Goal: Task Accomplishment & Management: Manage account settings

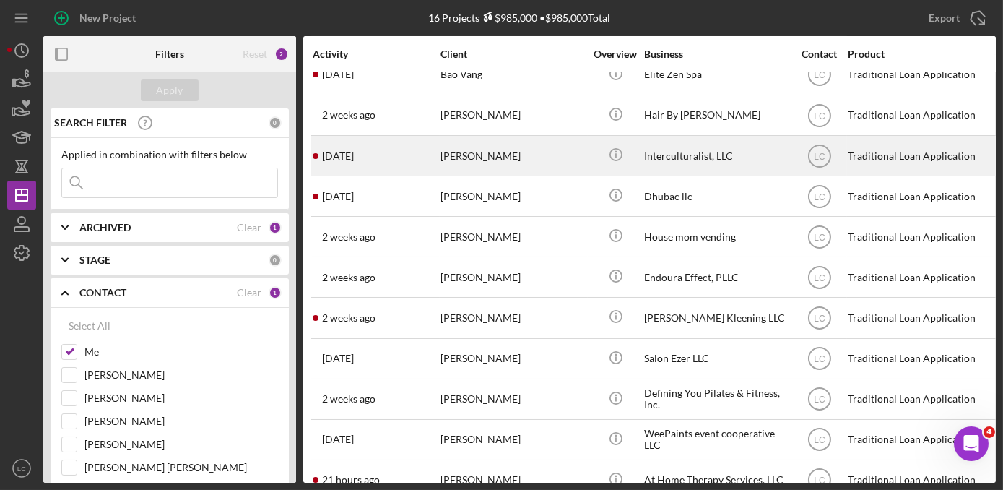
scroll to position [196, 0]
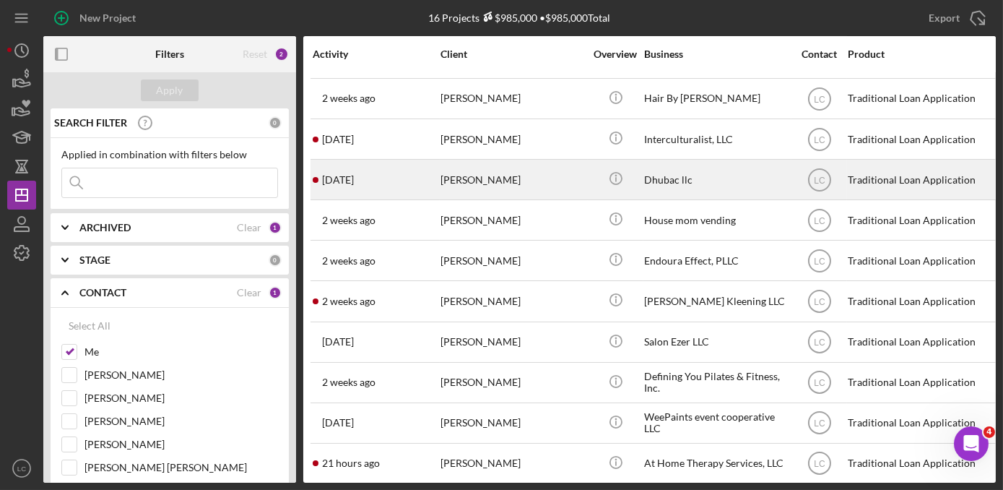
click at [531, 183] on div "[PERSON_NAME]" at bounding box center [513, 179] width 144 height 38
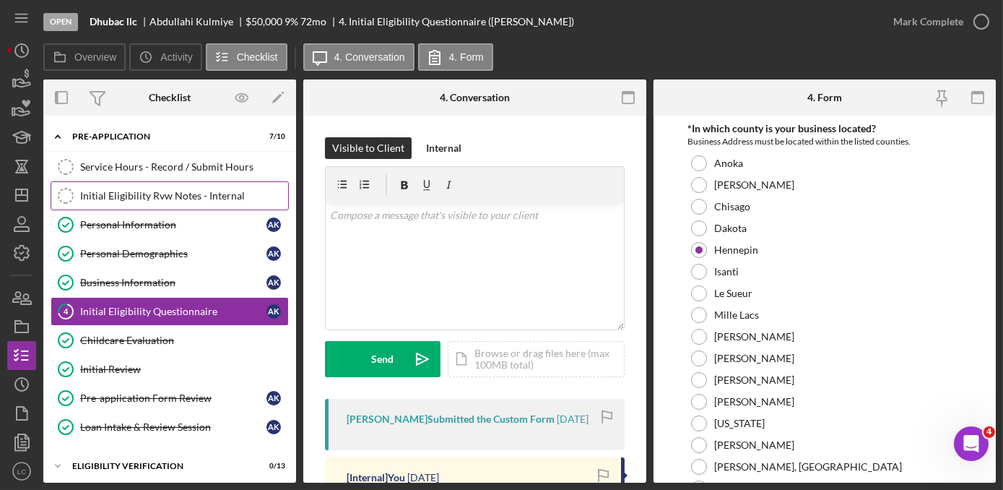
click at [118, 199] on div "Initial Eligibility Rvw Notes - Internal" at bounding box center [184, 196] width 208 height 12
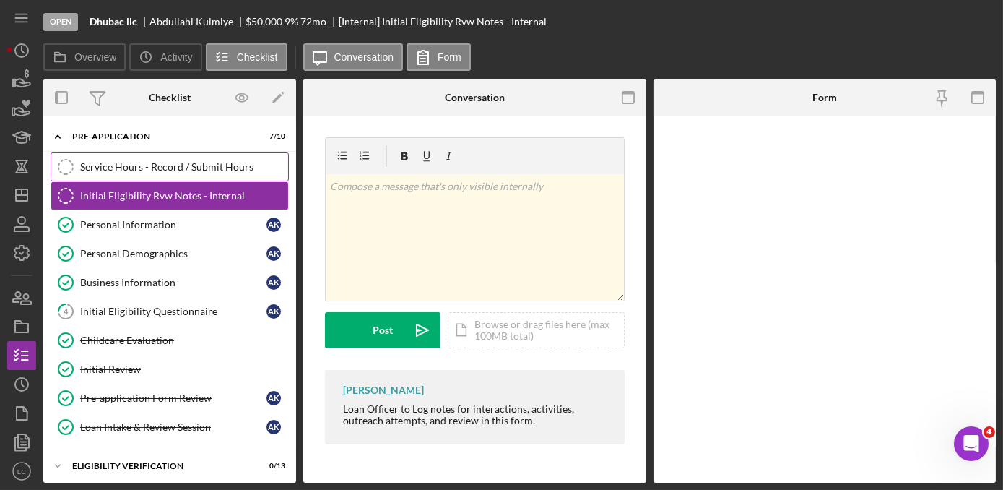
click at [121, 173] on link "Service Hours - Record / Submit Hours Service Hours - Record / Submit Hours" at bounding box center [170, 166] width 238 height 29
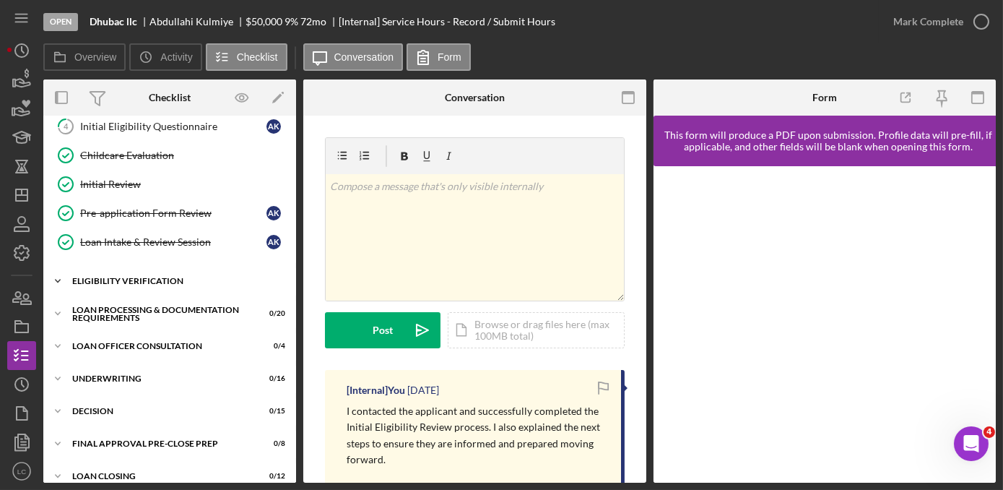
scroll to position [196, 0]
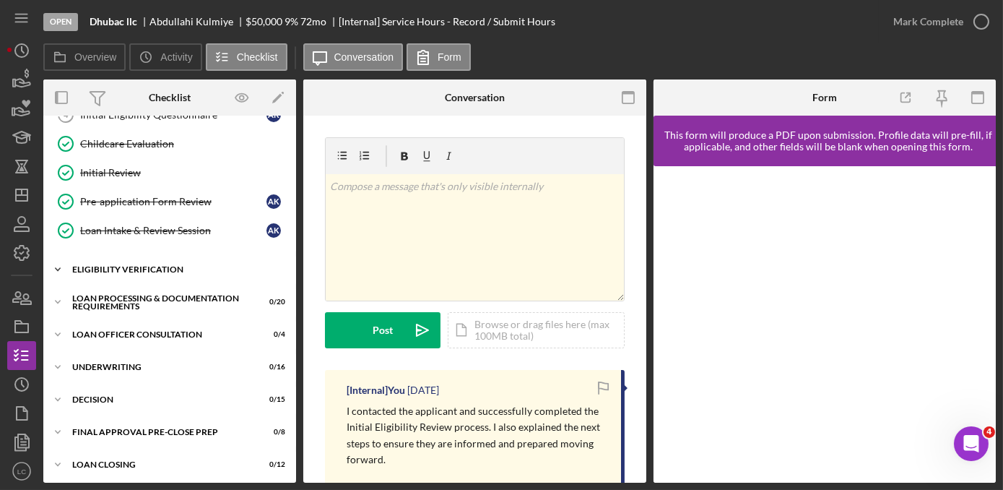
click at [63, 264] on icon "Icon/Expander" at bounding box center [57, 269] width 29 height 29
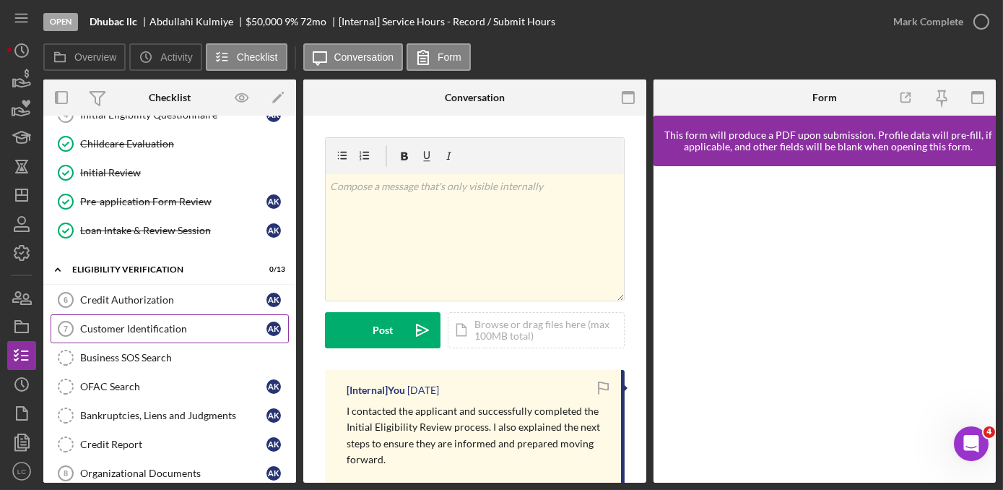
click at [108, 332] on link "Customer Identification 7 Customer Identification A K" at bounding box center [170, 328] width 238 height 29
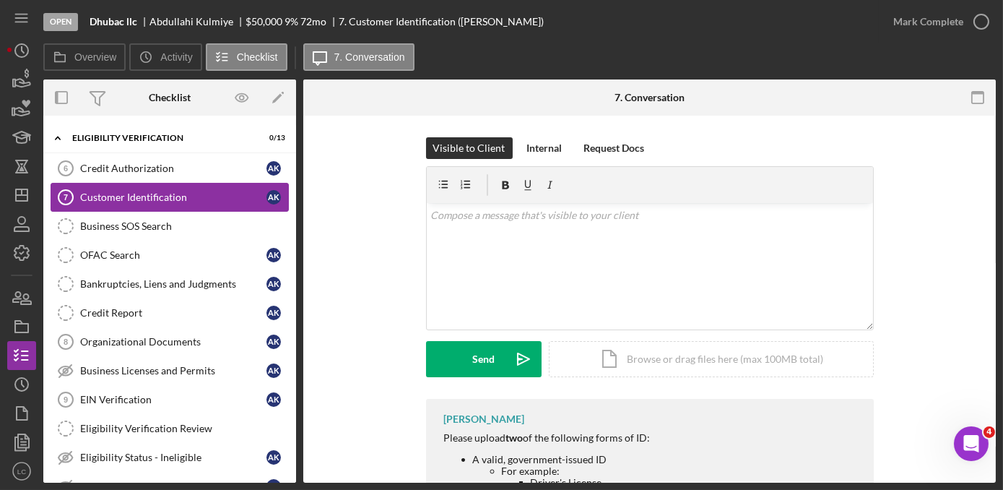
scroll to position [459, 0]
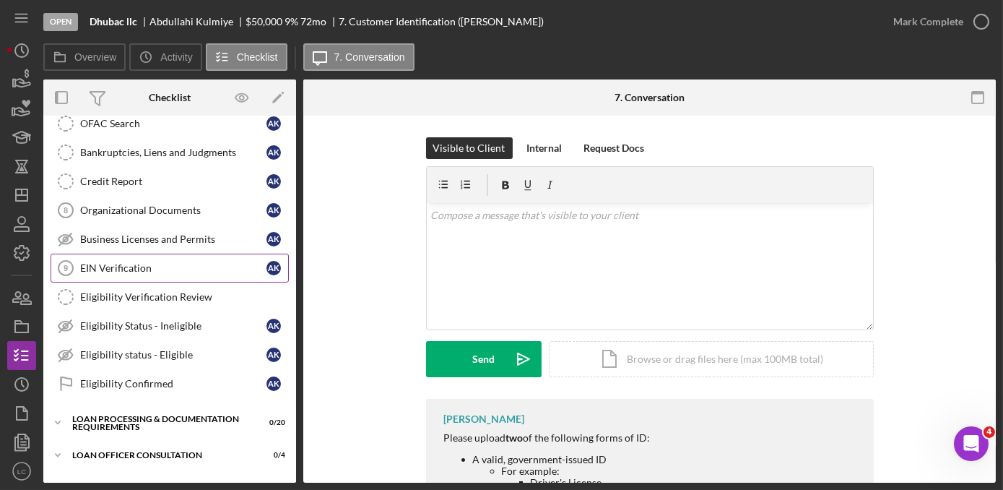
click at [147, 262] on div "EIN Verification" at bounding box center [173, 268] width 186 height 12
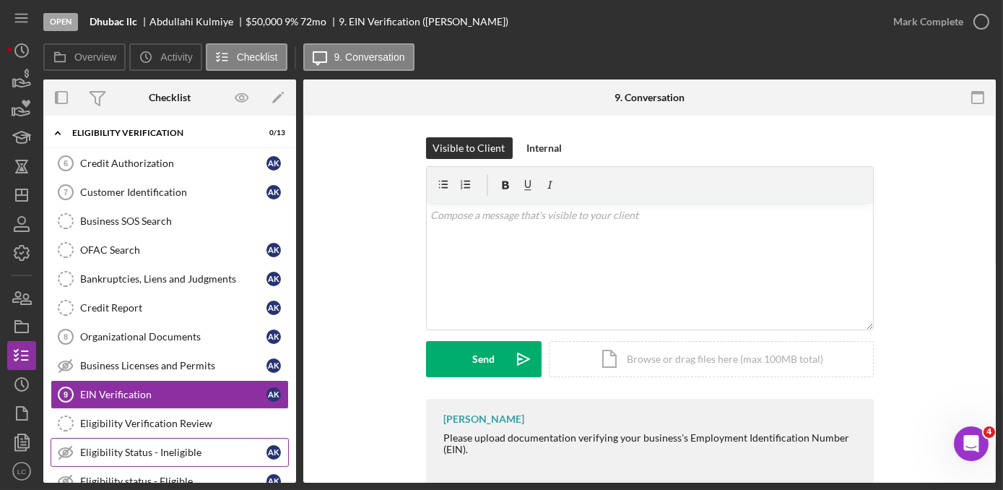
scroll to position [328, 0]
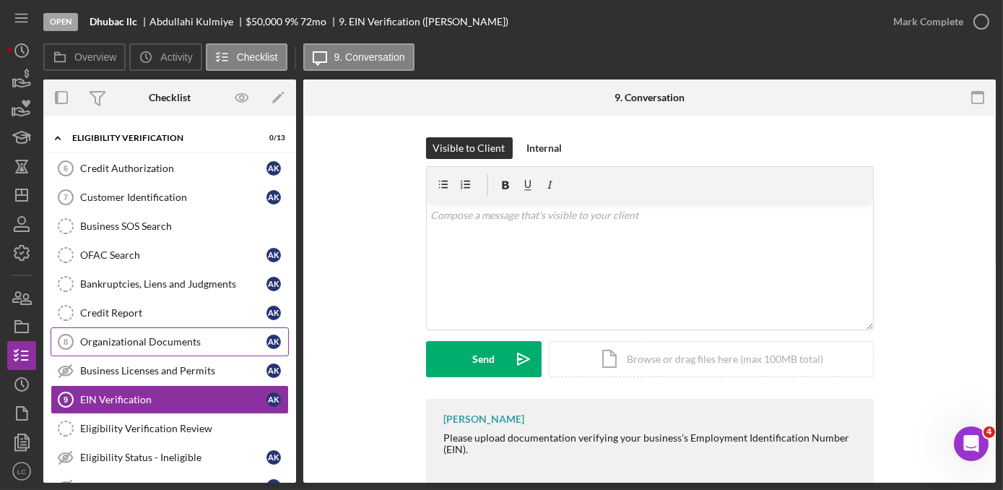
click at [125, 336] on div "Organizational Documents" at bounding box center [173, 342] width 186 height 12
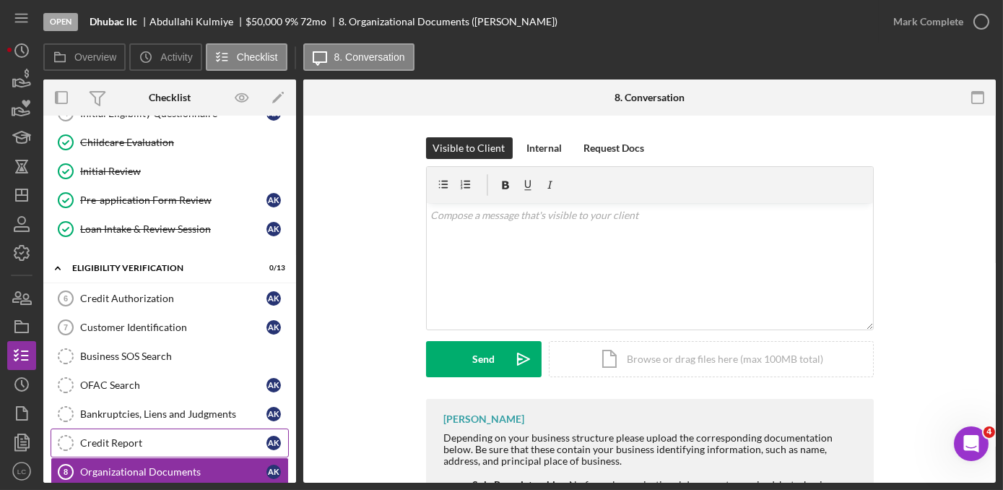
scroll to position [196, 0]
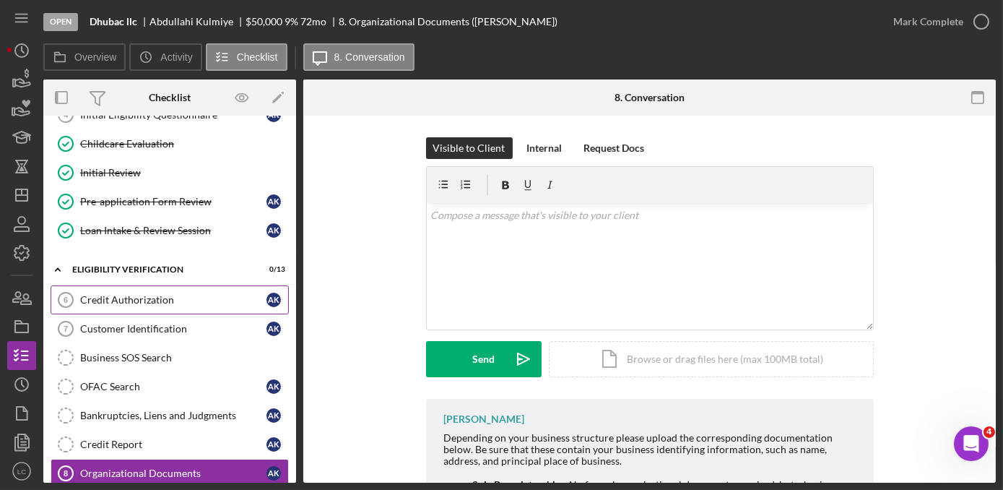
click at [154, 305] on link "Credit Authorization 6 Credit Authorization A K" at bounding box center [170, 299] width 238 height 29
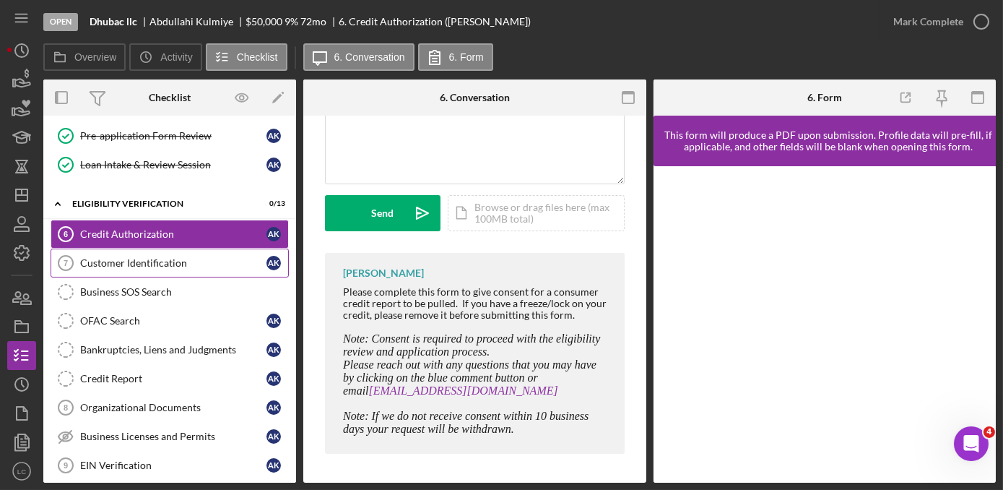
scroll to position [131, 0]
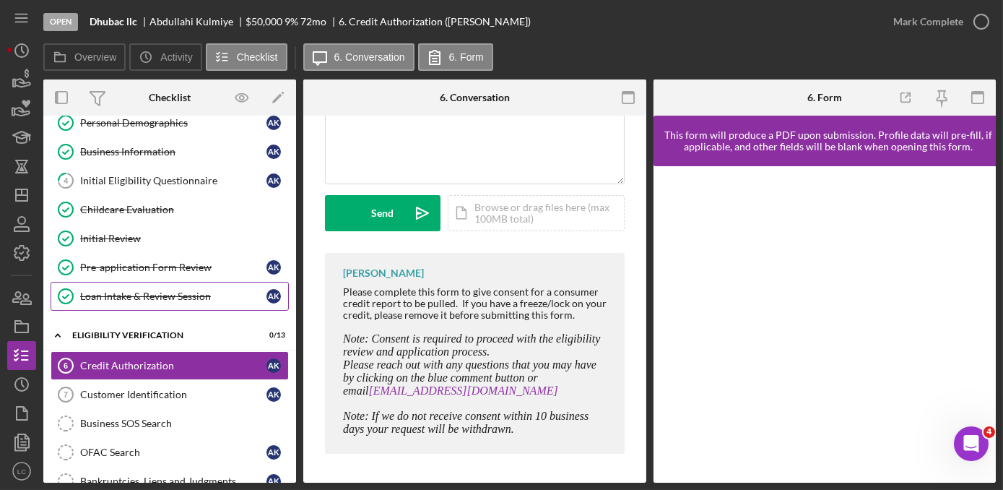
click at [142, 290] on div "Loan Intake & Review Session" at bounding box center [173, 296] width 186 height 12
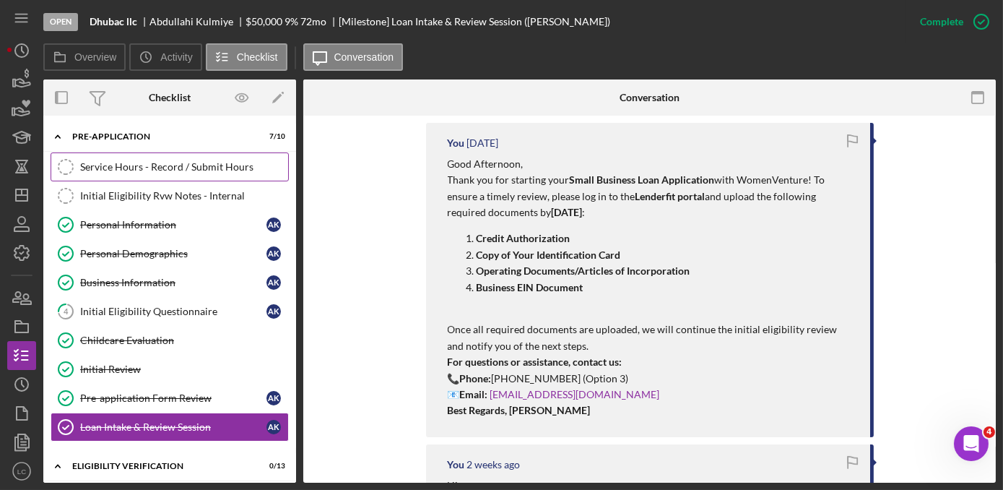
click at [157, 170] on div "Service Hours - Record / Submit Hours" at bounding box center [184, 167] width 208 height 12
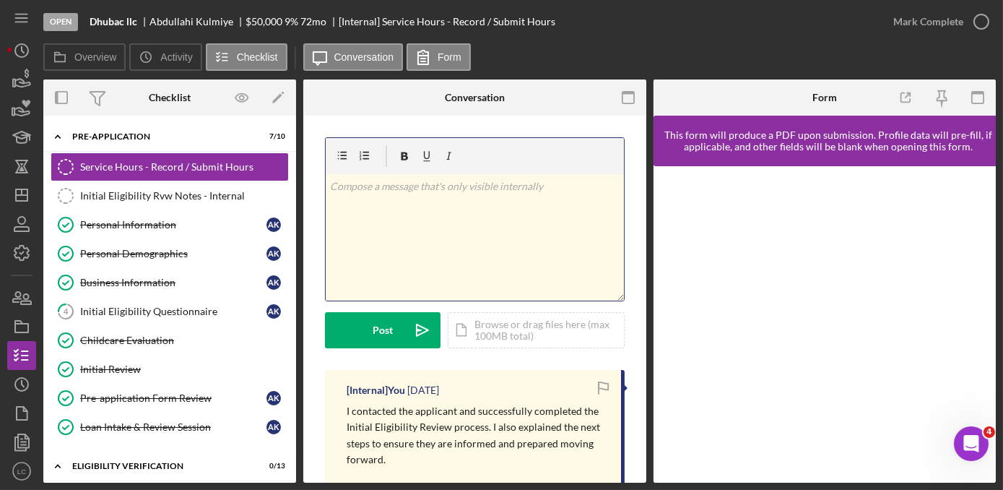
click at [474, 195] on div "v Color teal Color pink Remove color Add row above Add row below Add column bef…" at bounding box center [475, 237] width 298 height 126
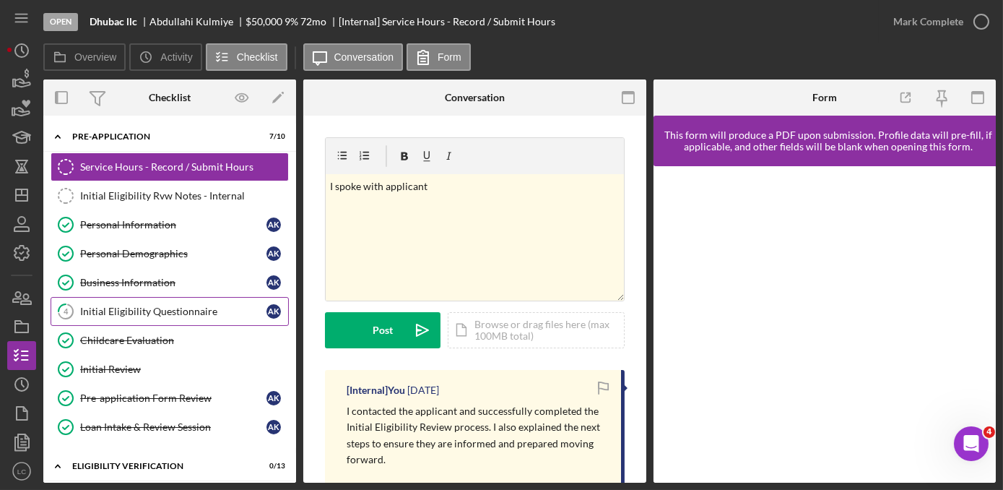
click at [134, 306] on div "Initial Eligibility Questionnaire" at bounding box center [173, 312] width 186 height 12
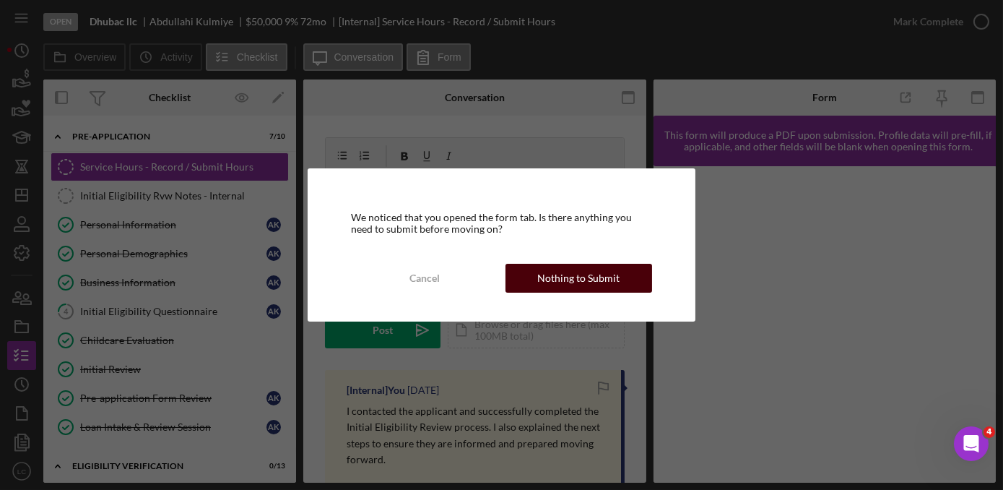
click at [618, 272] on button "Nothing to Submit" at bounding box center [579, 278] width 147 height 29
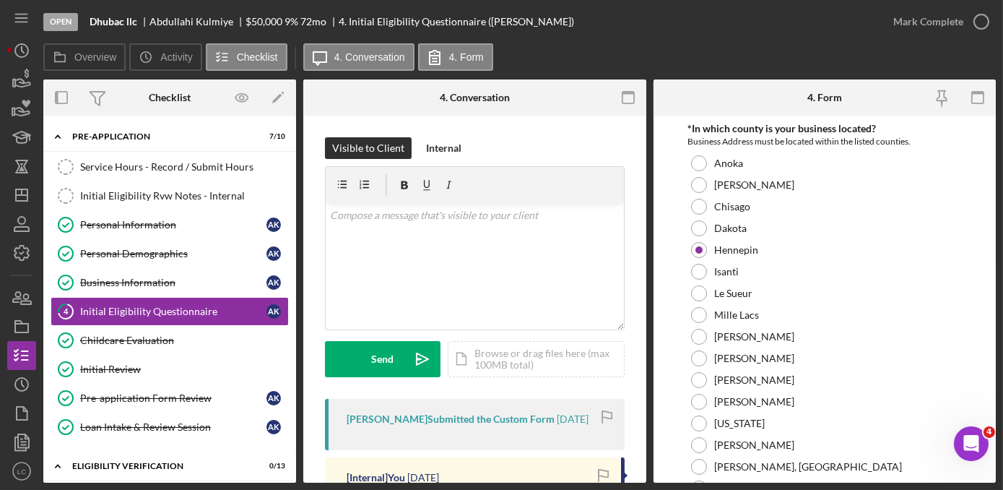
scroll to position [196, 0]
